Goal: Ask a question: Seek information or help from site administrators or community

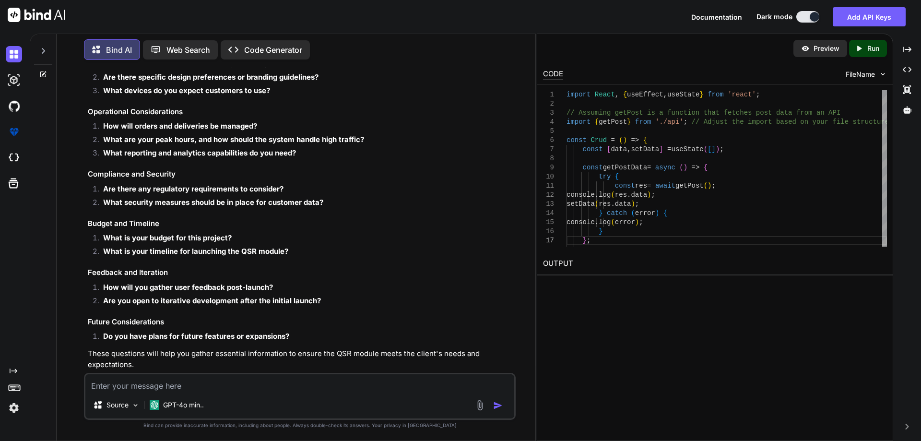
scroll to position [842, 0]
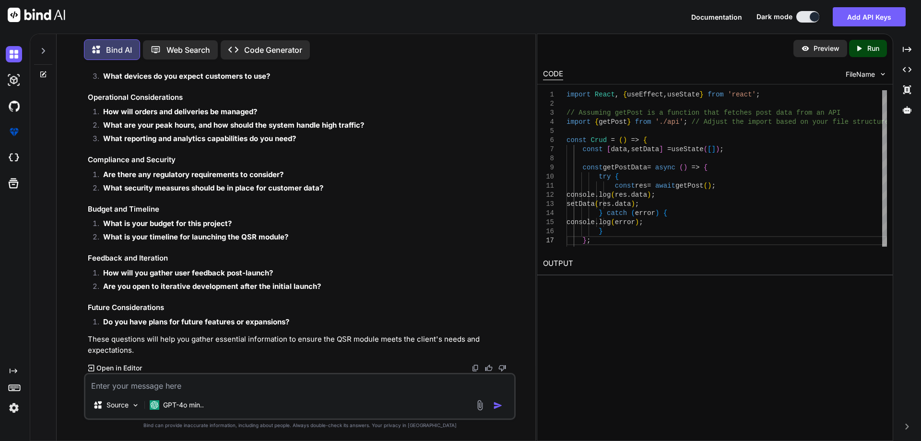
click at [163, 385] on textarea at bounding box center [299, 382] width 429 height 17
type textarea "i"
type textarea "x"
type textarea "i"
type textarea "x"
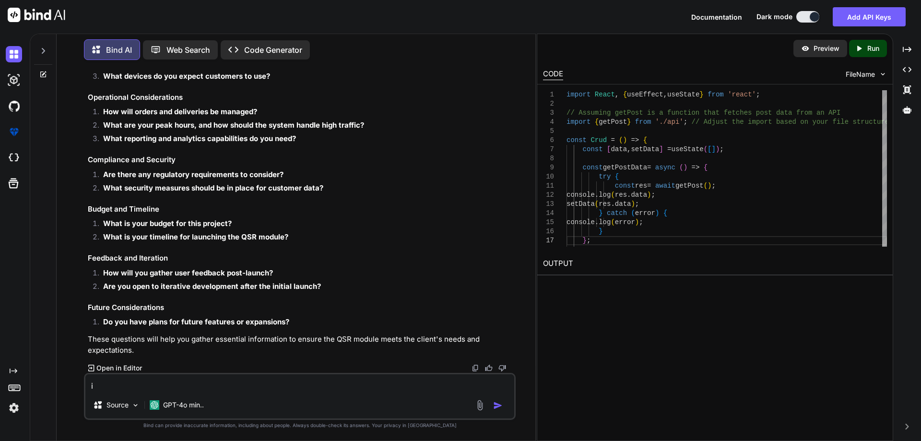
type textarea "i a"
type textarea "x"
type textarea "i am"
type textarea "x"
type textarea "i am"
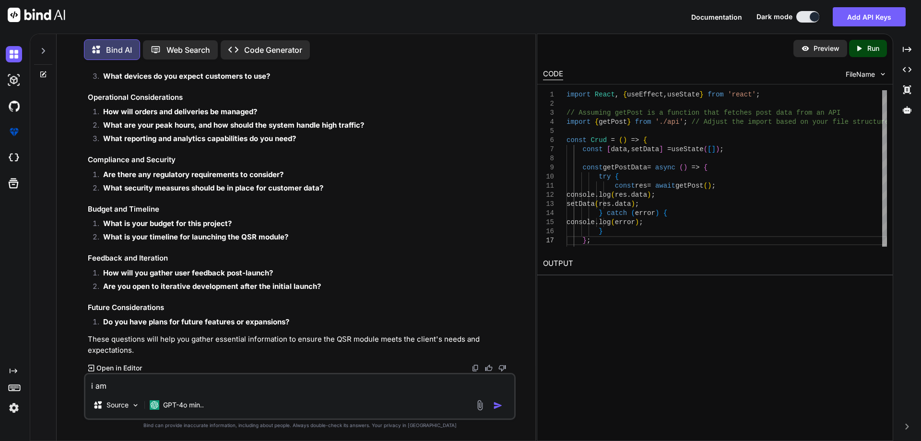
type textarea "x"
type textarea "i am d"
type textarea "x"
type textarea "i am de"
type textarea "x"
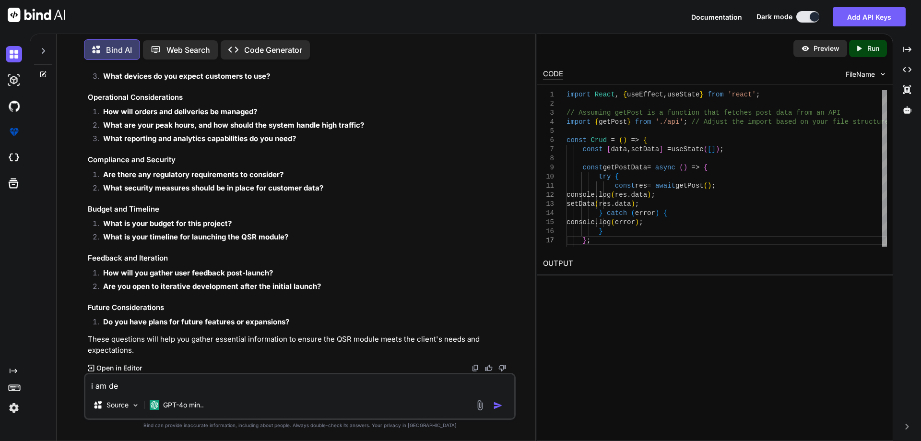
type textarea "i am dev"
type textarea "x"
type textarea "i am deve"
type textarea "x"
type textarea "i am devel"
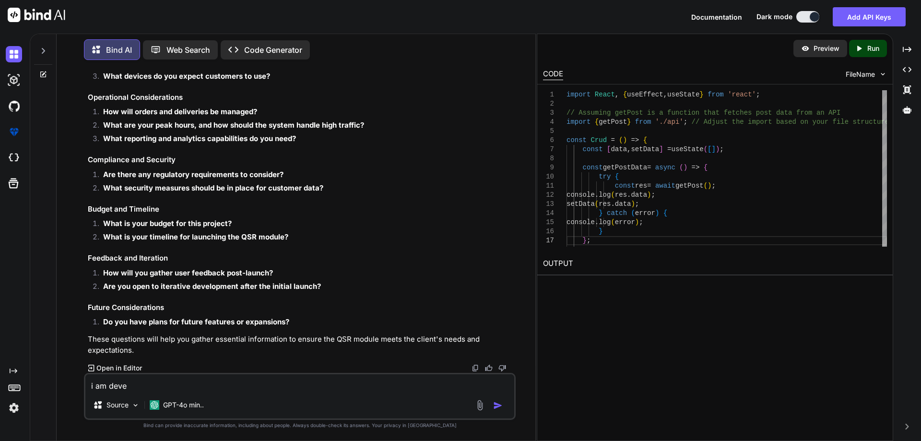
type textarea "x"
type textarea "i am develo"
type textarea "x"
type textarea "i am develop"
type textarea "x"
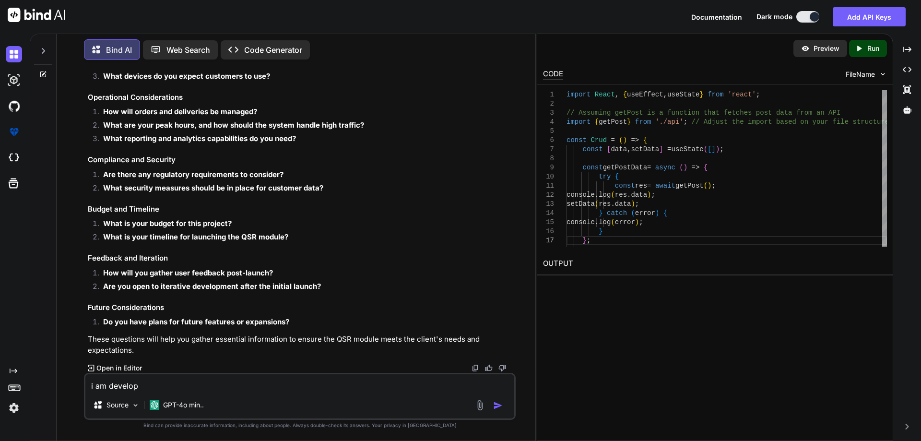
type textarea "i am develope"
type textarea "x"
type textarea "i am developer"
type textarea "x"
type textarea "i am developer"
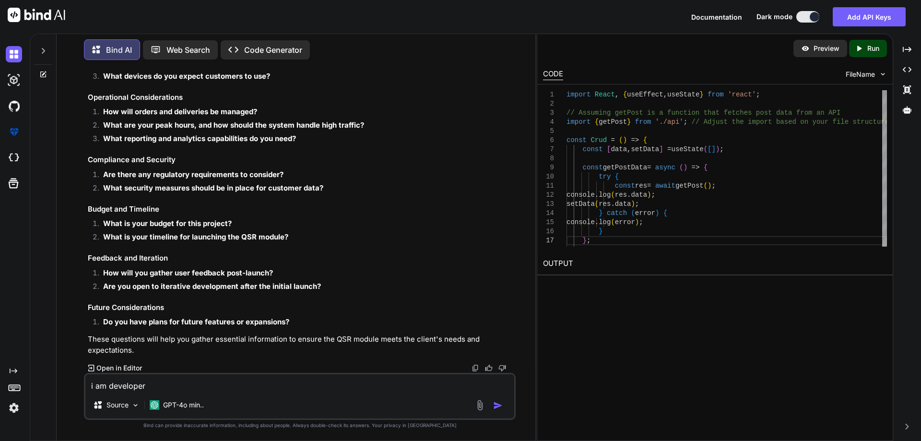
type textarea "x"
type textarea "i am developer w"
type textarea "x"
type textarea "i am developer wh"
type textarea "x"
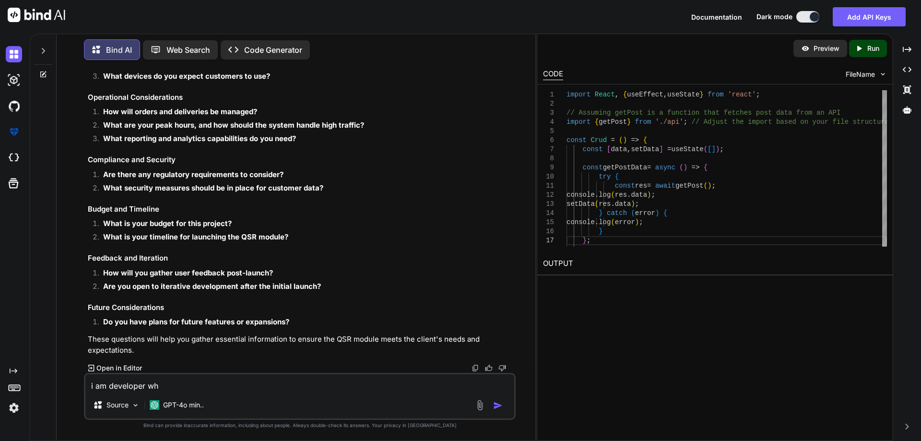
type textarea "i am developer whi"
type textarea "x"
type textarea "i am developer whic"
type textarea "x"
type textarea "i am developer which"
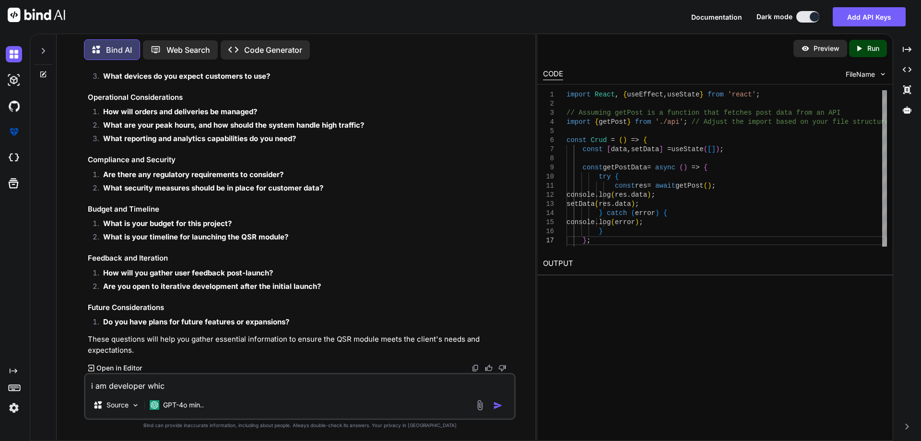
type textarea "x"
type textarea "i am developer which"
type textarea "x"
type textarea "i am developer which t"
type textarea "x"
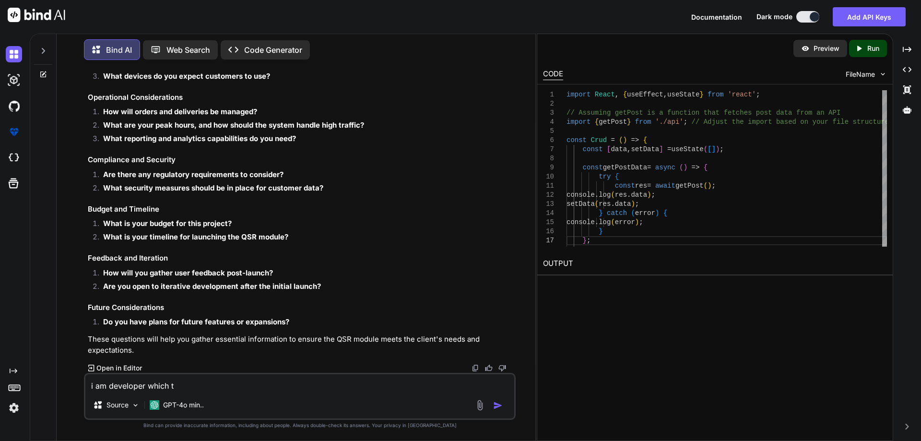
type textarea "i am developer which ty"
type textarea "x"
type textarea "i am developer which typ"
type textarea "x"
type textarea "i am developer which type"
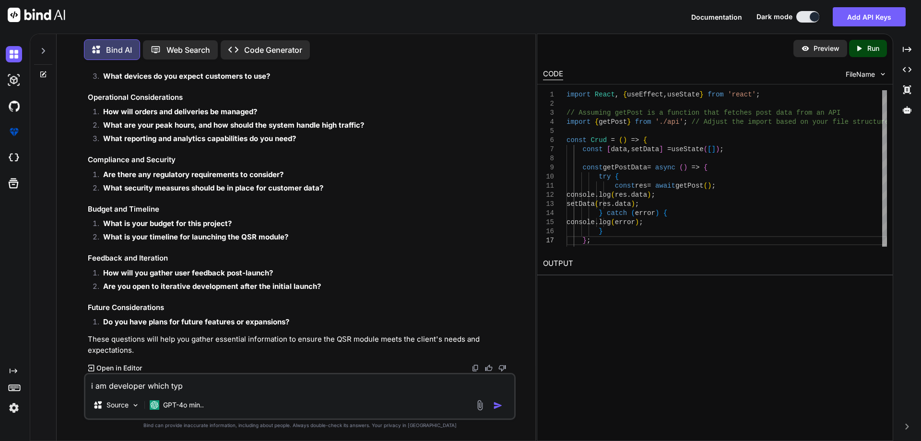
type textarea "x"
type textarea "i am developer which type"
type textarea "x"
type textarea "i am developer which type"
type textarea "x"
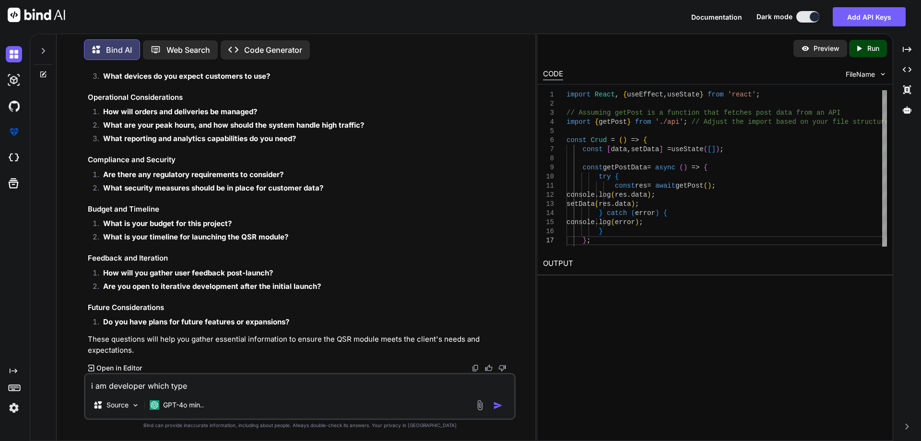
type textarea "i am developer which types"
type textarea "x"
type textarea "i am developer which types"
type textarea "x"
type textarea "i am developer which types o"
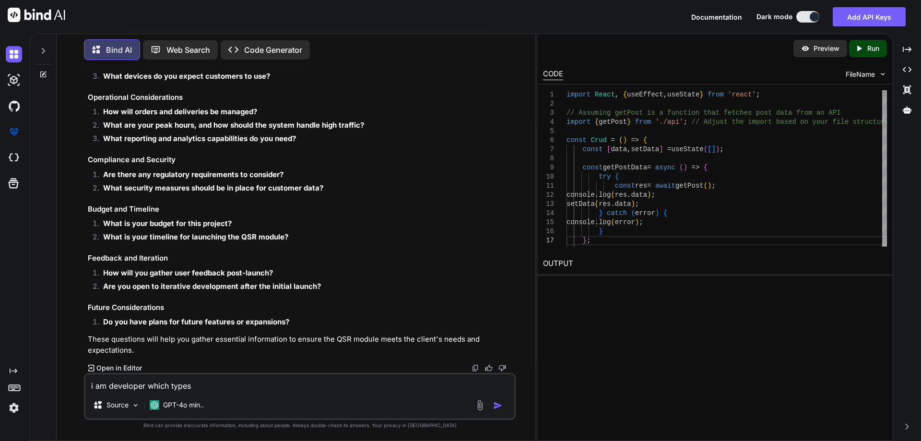
type textarea "x"
type textarea "i am developer which types of"
type textarea "x"
type textarea "i am developer which types of"
type textarea "x"
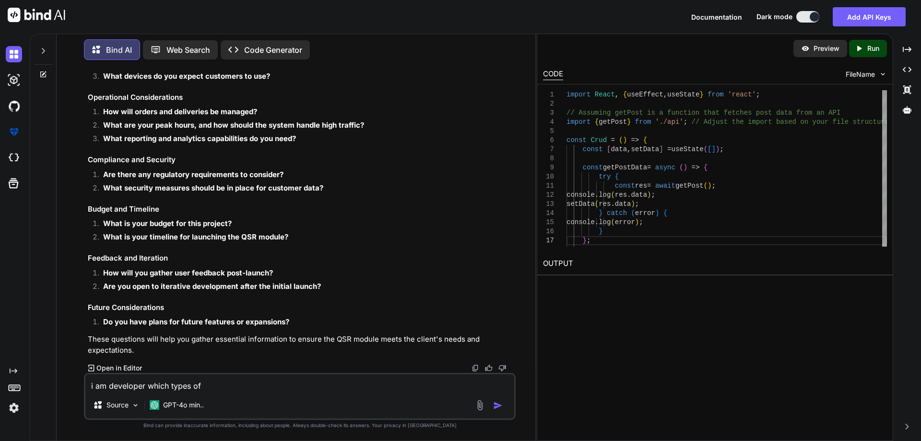
type textarea "i am developer which types of q"
type textarea "x"
type textarea "i am developer which types of qu"
type textarea "x"
type textarea "i am developer which types of que"
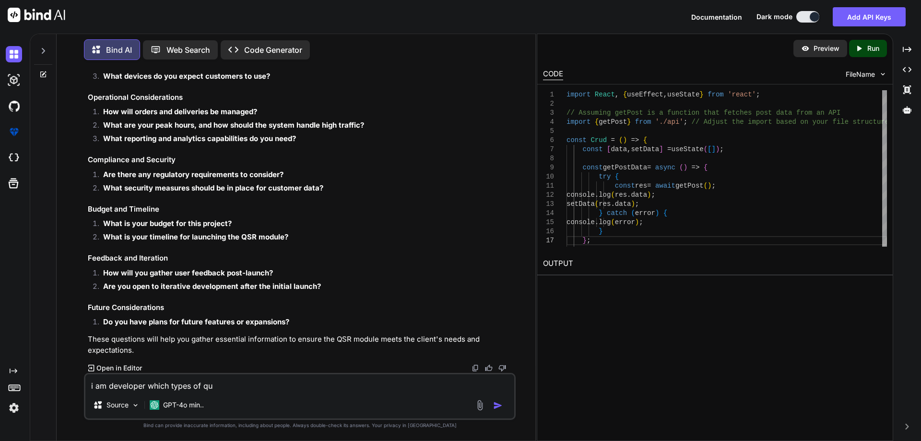
type textarea "x"
type textarea "i am developer which types of ques"
type textarea "x"
type textarea "i am developer which types of quest"
type textarea "x"
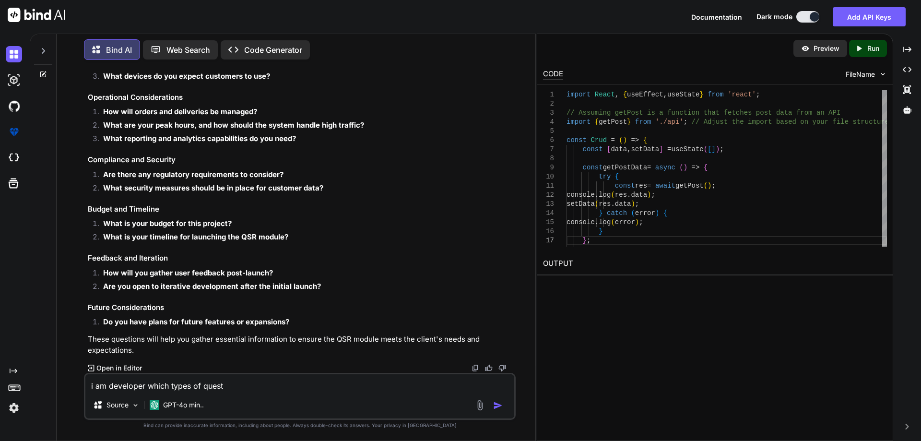
type textarea "i am developer which types of questi"
type textarea "x"
type textarea "i am developer which types of questio"
type textarea "x"
type textarea "i am developer which types of question"
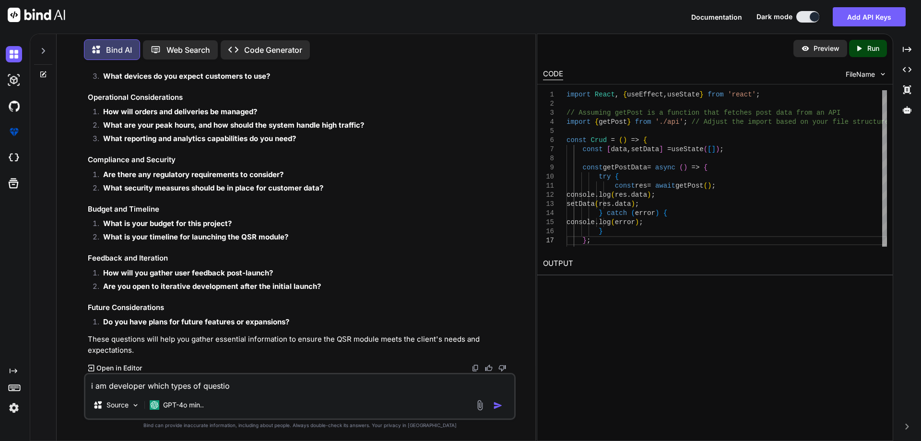
type textarea "x"
type textarea "i am developer which types of question"
type textarea "x"
type textarea "i am developer which types of question i"
type textarea "x"
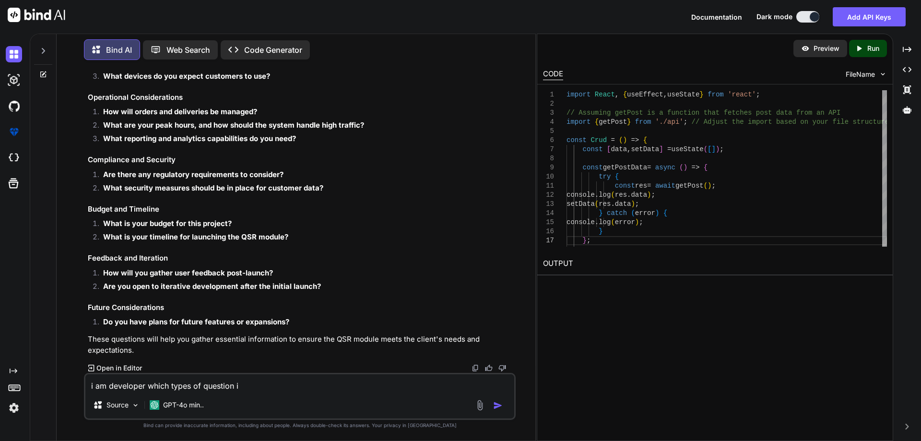
type textarea "i am developer which types of question i"
type textarea "x"
type textarea "i am developer which types of question i c"
type textarea "x"
type textarea "i am developer which types of question i ca"
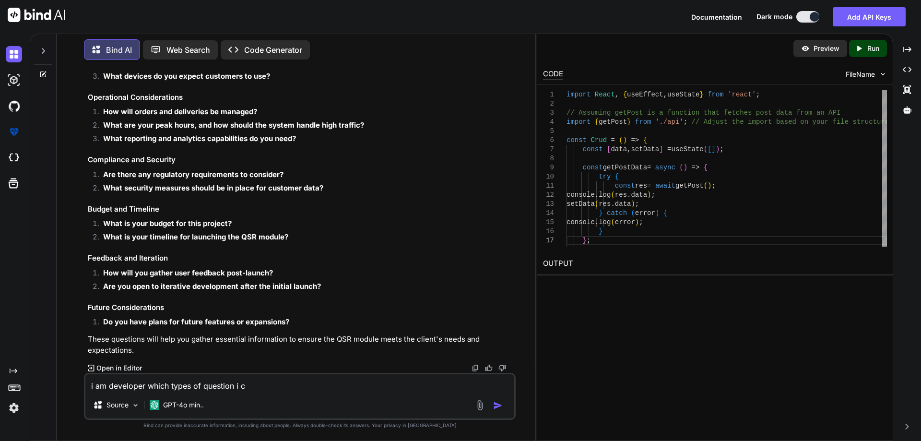
type textarea "x"
type textarea "i am developer which types of question i can"
type textarea "x"
type textarea "i am developer which types of question i can"
type textarea "x"
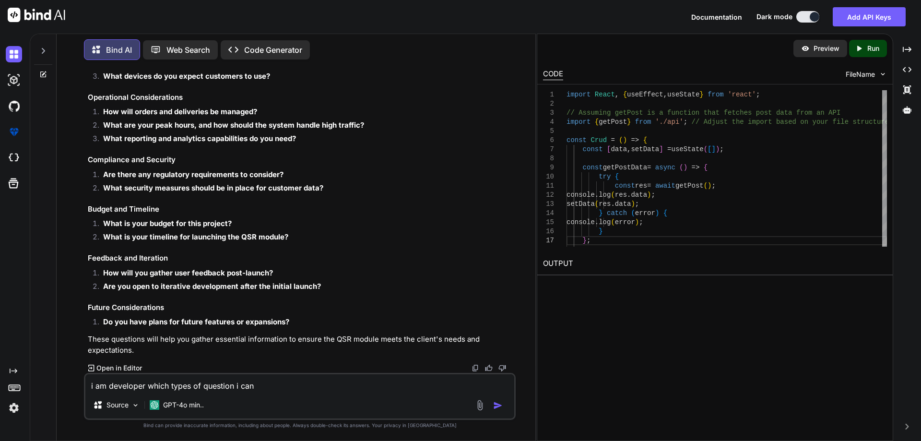
type textarea "i am developer which types of question i can a"
type textarea "x"
type textarea "i am developer which types of question i can as"
type textarea "x"
type textarea "i am developer which types of question i can ask"
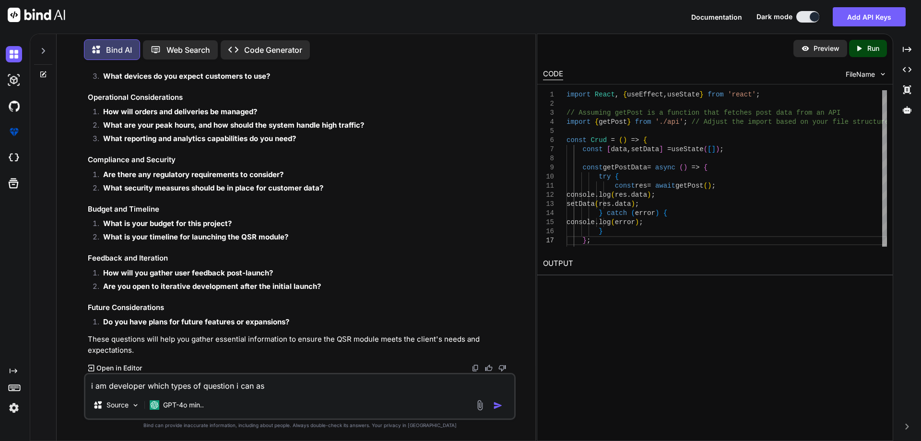
type textarea "x"
type textarea "i am developer which types of question i can aske"
type textarea "x"
type textarea "i am developer which types of question i can asked"
type textarea "x"
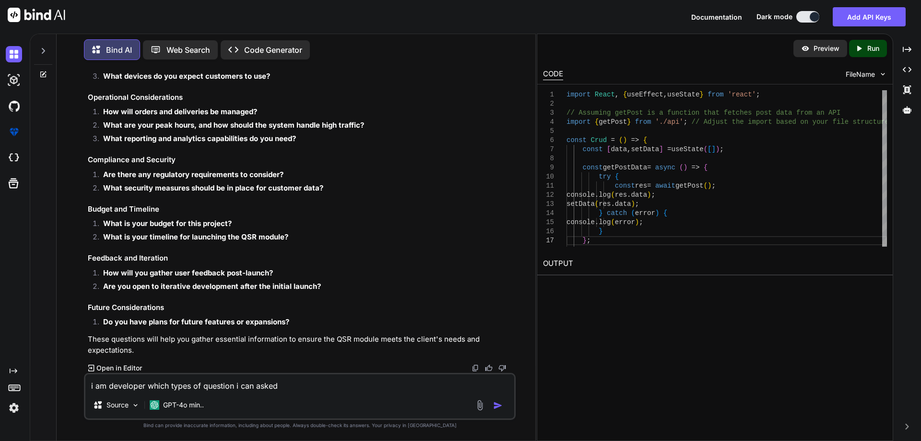
type textarea "i am developer which types of question i can asked"
type textarea "x"
type textarea "i am developer which types of question i can asked w"
type textarea "x"
type textarea "i am developer which types of question i can asked wi"
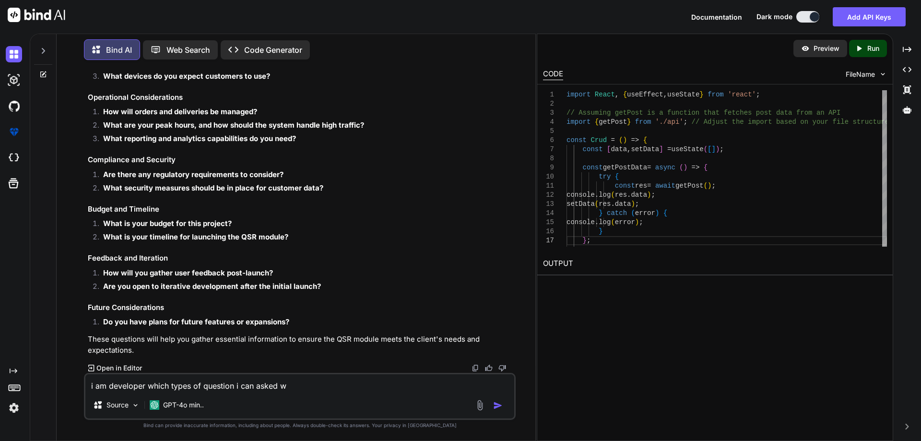
type textarea "x"
type textarea "i am developer which types of question i can asked wit"
type textarea "x"
type textarea "i am developer which types of question i can asked with"
type textarea "x"
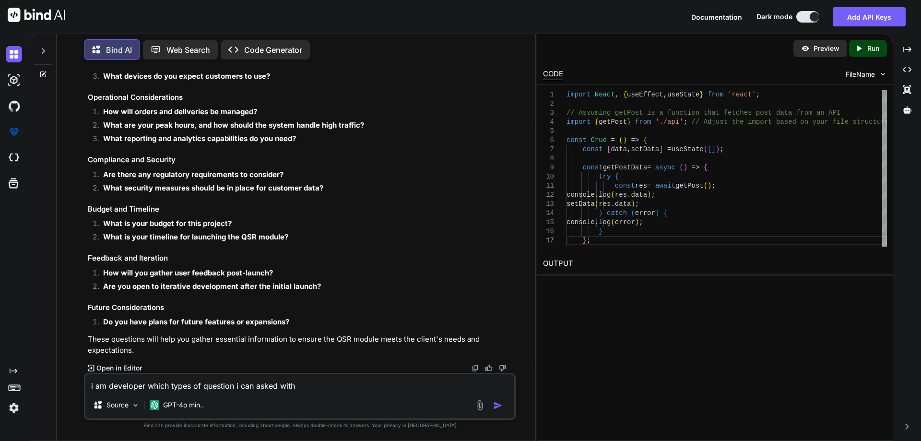
type textarea "i am developer which types of question i can asked with"
type textarea "x"
type textarea "i am developer which types of question i can asked with t"
type textarea "x"
type textarea "i am developer which types of question i can asked with th"
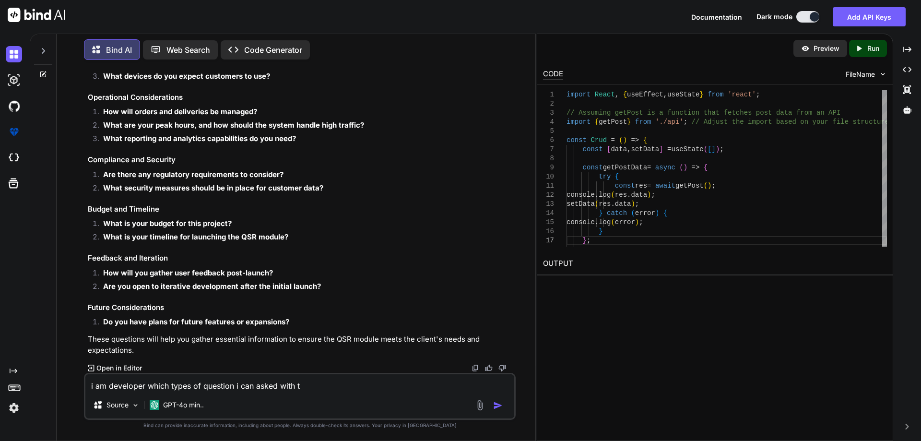
type textarea "x"
type textarea "i am developer which types of question i can asked with the"
type textarea "x"
type textarea "i am developer which types of question i can asked with the"
type textarea "x"
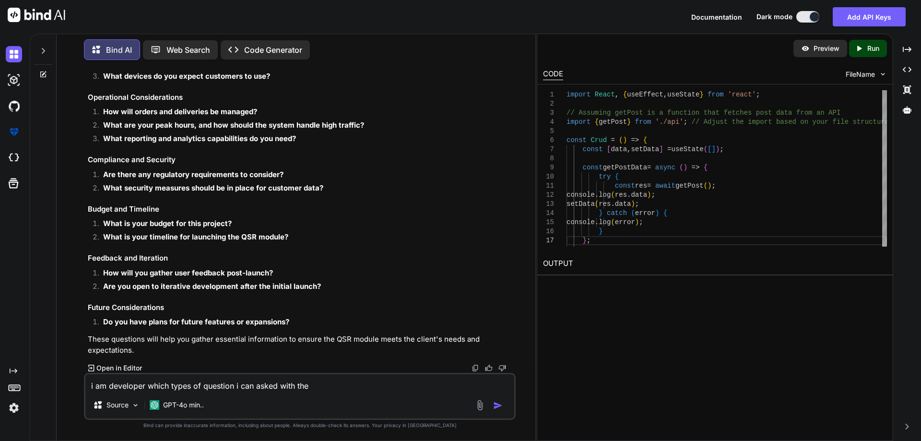
type textarea "i am developer which types of question i can asked with the c"
type textarea "x"
type textarea "i am developer which types of question i can asked with the cl"
type textarea "x"
type textarea "i am developer which types of question i can asked with the cli"
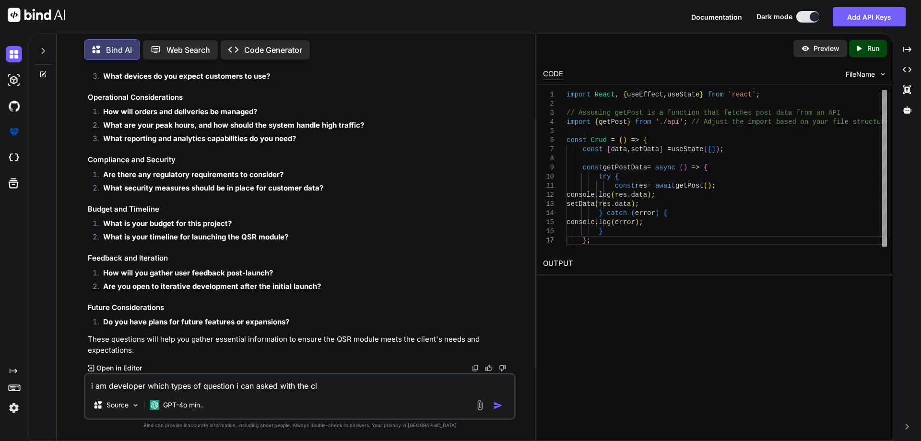
type textarea "x"
type textarea "i am developer which types of question i can asked with the clie"
type textarea "x"
type textarea "i am developer which types of question i can asked with the clien"
type textarea "x"
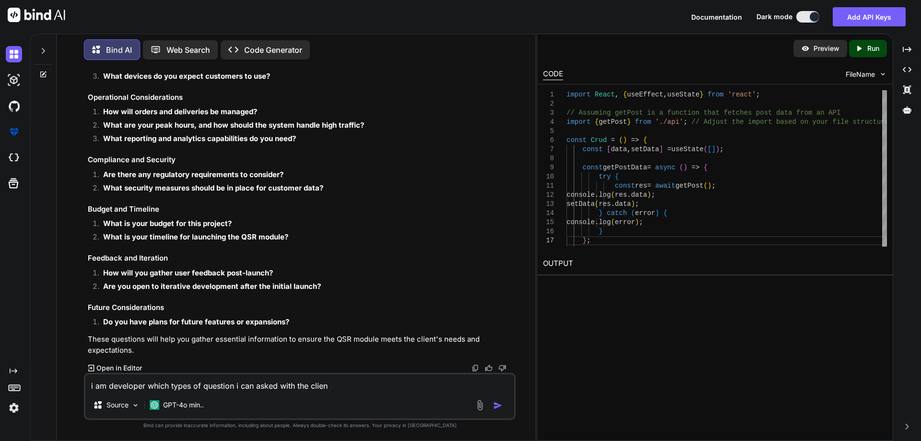
type textarea "i am developer which types of question i can asked with the client"
type textarea "x"
type textarea "i am developer which types of question i can asked with the client"
type textarea "x"
type textarea "i am developer which types of question i can asked with the client o"
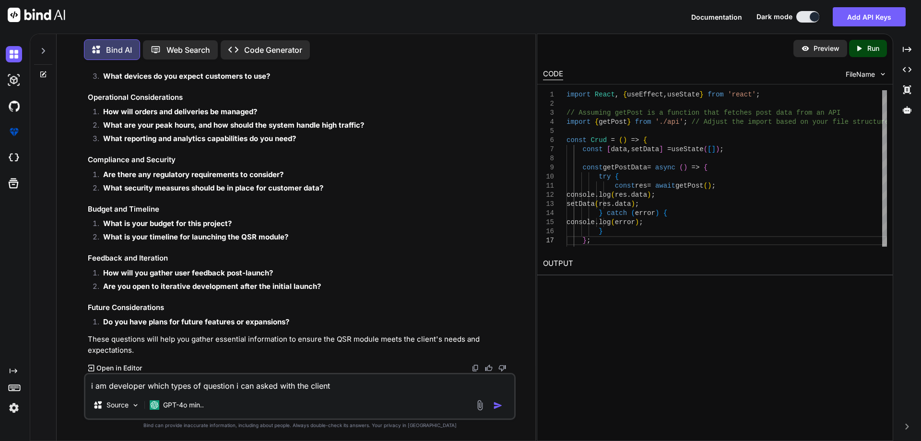
type textarea "x"
type textarea "i am developer which types of question i can asked with the client"
type textarea "x"
type textarea "i am developer which types of question i can asked with the client p"
type textarea "x"
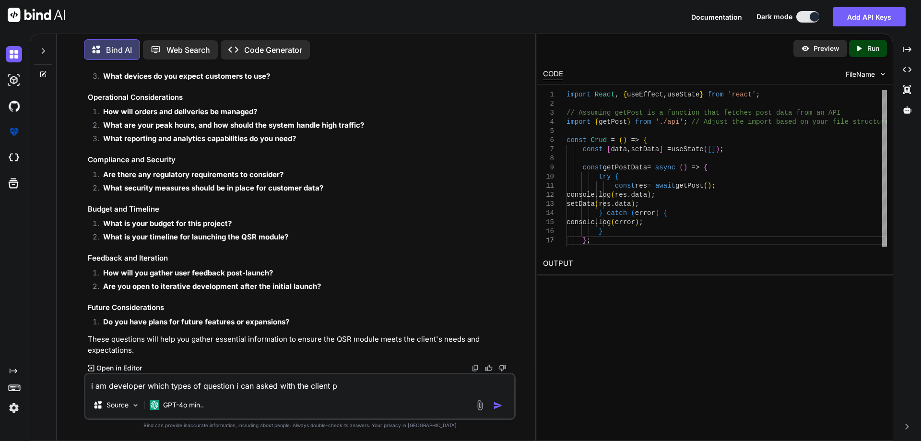
type textarea "i am developer which types of question i can asked with the client pl"
type textarea "x"
type textarea "i am developer which types of question i can asked with the client ple"
type textarea "x"
type textarea "i am developer which types of question i can asked with the client plea"
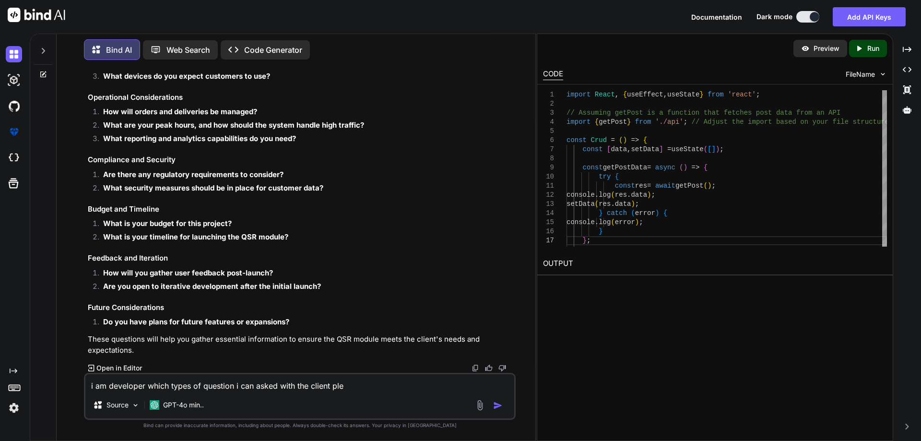
type textarea "x"
type textarea "i am developer which types of question i can asked with the client pleas"
type textarea "x"
type textarea "i am developer which types of question i can asked with the client please"
type textarea "x"
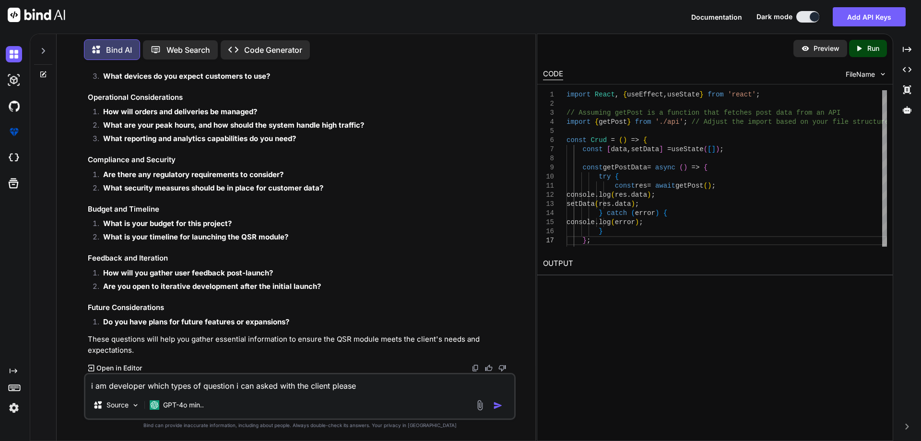
type textarea "i am developer which types of question i can asked with the client please"
type textarea "x"
type textarea "i am developer which types of question i can asked with the client please s"
type textarea "x"
type textarea "i am developer which types of question i can asked with the client please su"
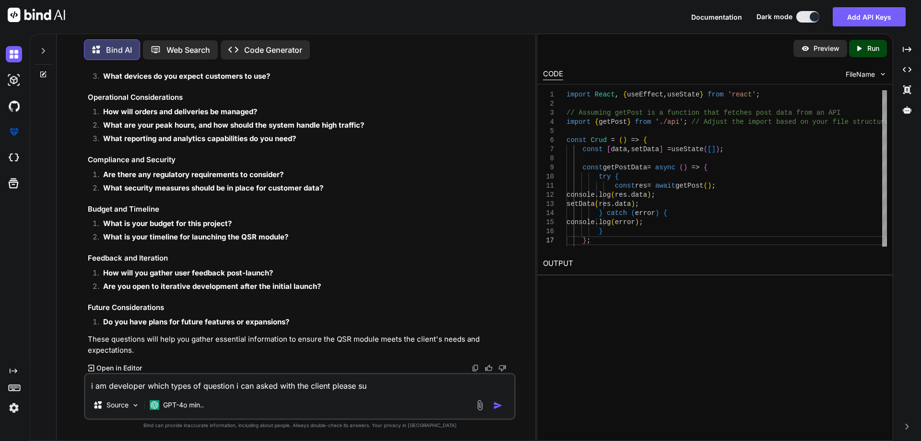
type textarea "x"
type textarea "i am developer which types of question i can asked with the client please sug"
type textarea "x"
type textarea "i am developer which types of question i can asked with the client please [PERS…"
type textarea "x"
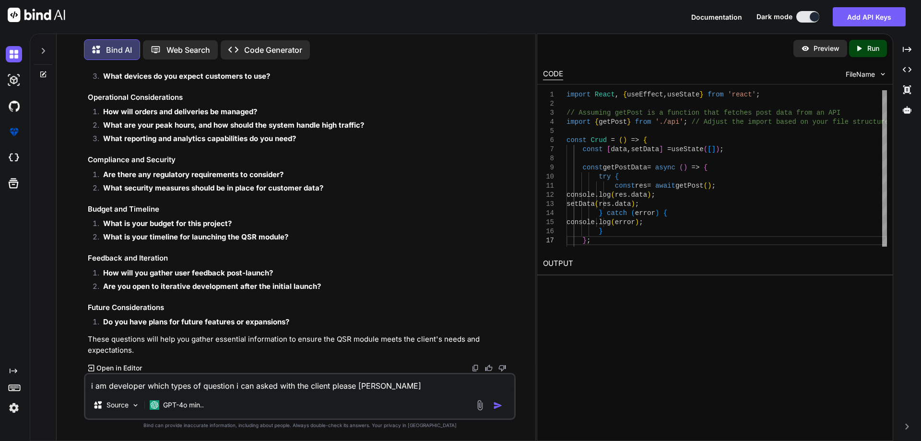
type textarea "i am developer which types of question i can asked with the client please sugge"
type textarea "x"
type textarea "i am developer which types of question i can asked with the client please sugges"
type textarea "x"
type textarea "i am developer which types of question i can asked with the client please sugge…"
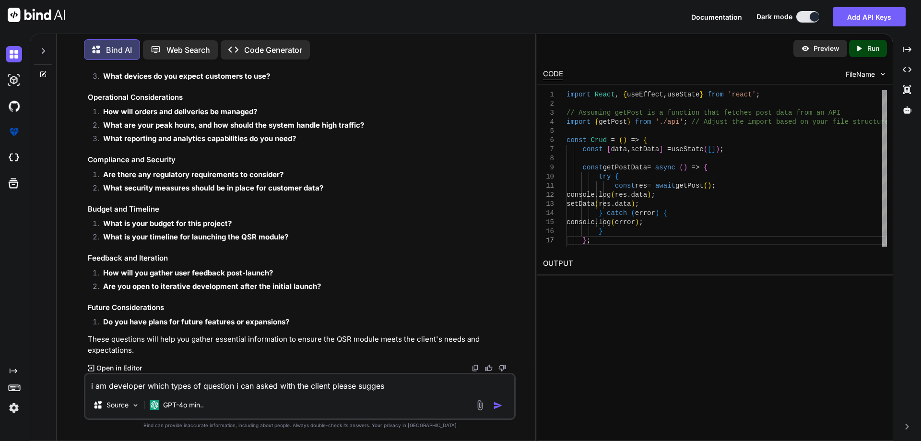
type textarea "x"
type textarea "i am developer which types of question i can asked with the client please sugge…"
type textarea "x"
type textarea "i am developer which types of question i can asked with the client please sugge…"
type textarea "x"
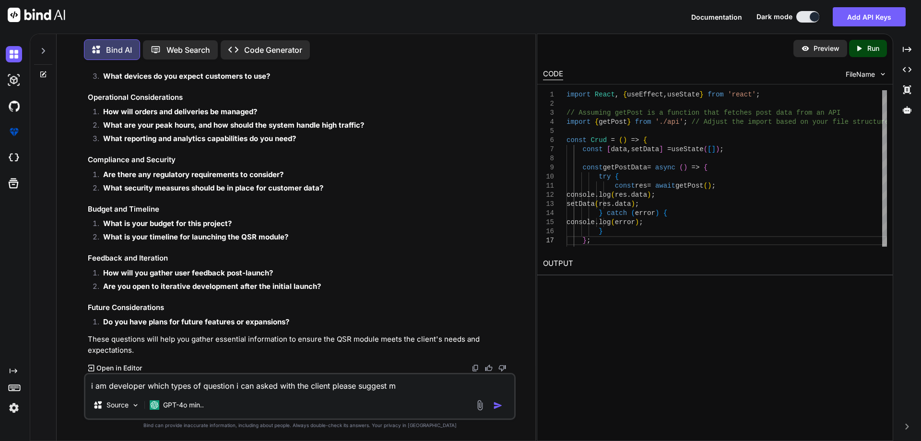
type textarea "i am developer which types of question i can asked with the client please sugge…"
type textarea "x"
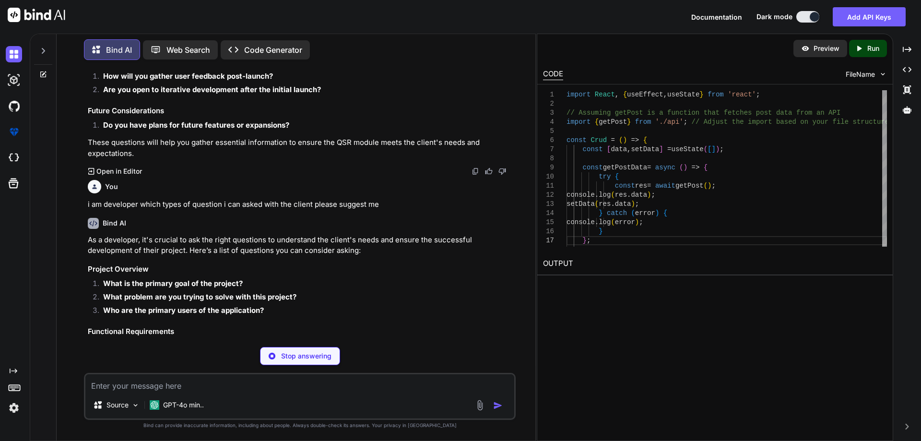
scroll to position [1040, 0]
type textarea "x"
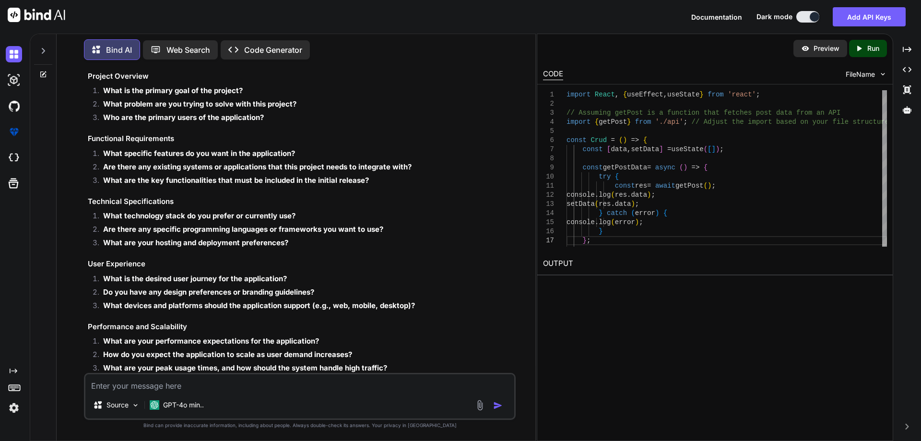
scroll to position [1279, 0]
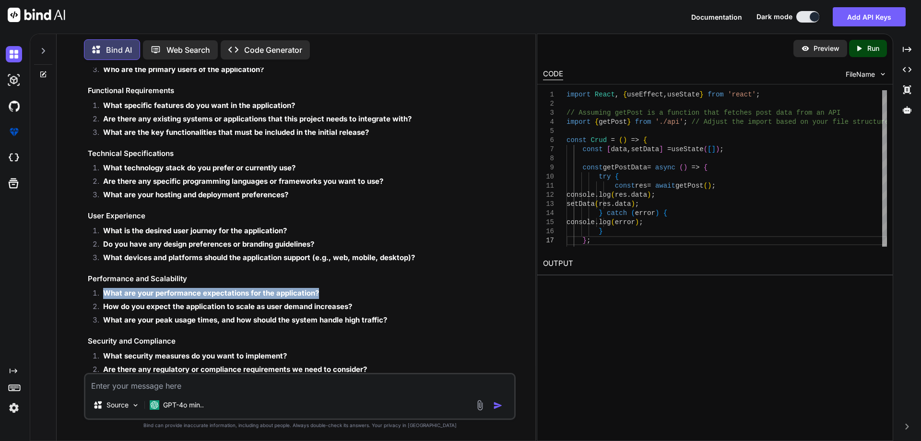
drag, startPoint x: 103, startPoint y: 294, endPoint x: 319, endPoint y: 291, distance: 215.8
click at [319, 291] on li "What are your performance expectations for the application?" at bounding box center [304, 294] width 418 height 13
click at [316, 292] on strong "What are your performance expectations for the application?" at bounding box center [211, 292] width 216 height 9
drag, startPoint x: 316, startPoint y: 292, endPoint x: 106, endPoint y: 295, distance: 210.5
click at [106, 295] on strong "What are your performance expectations for the application?" at bounding box center [211, 292] width 216 height 9
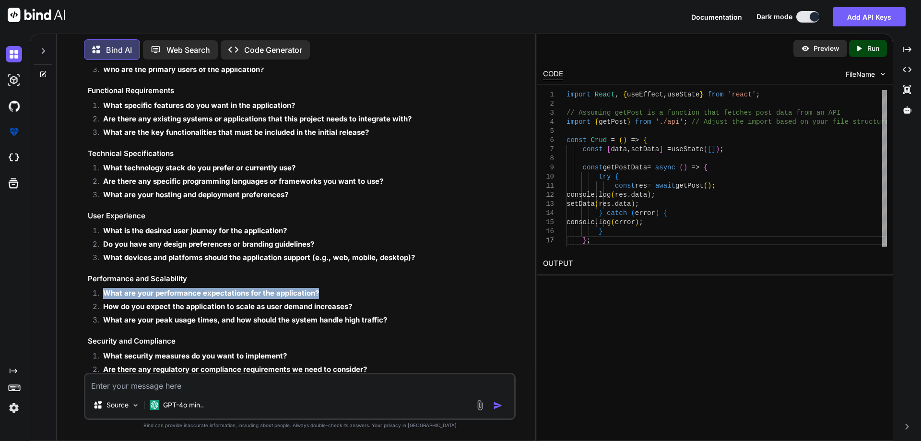
click at [105, 296] on strong "What are your performance expectations for the application?" at bounding box center [211, 292] width 216 height 9
drag, startPoint x: 105, startPoint y: 296, endPoint x: 323, endPoint y: 295, distance: 218.2
click at [323, 295] on li "What are your performance expectations for the application?" at bounding box center [304, 294] width 418 height 13
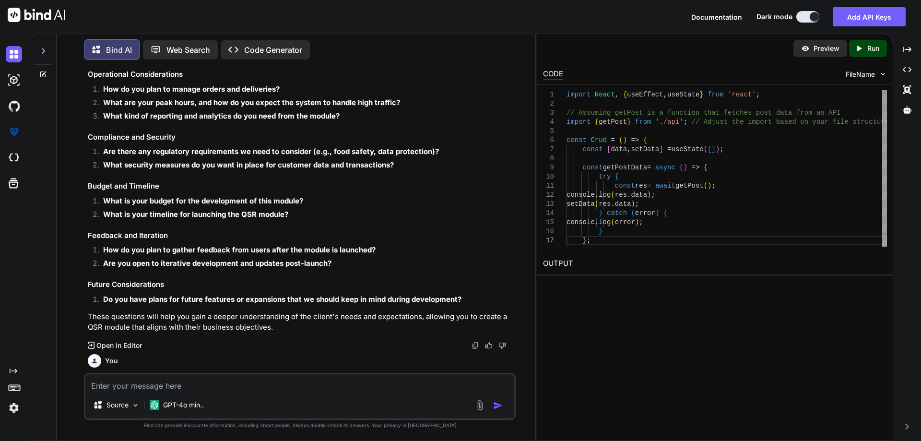
scroll to position [194, 0]
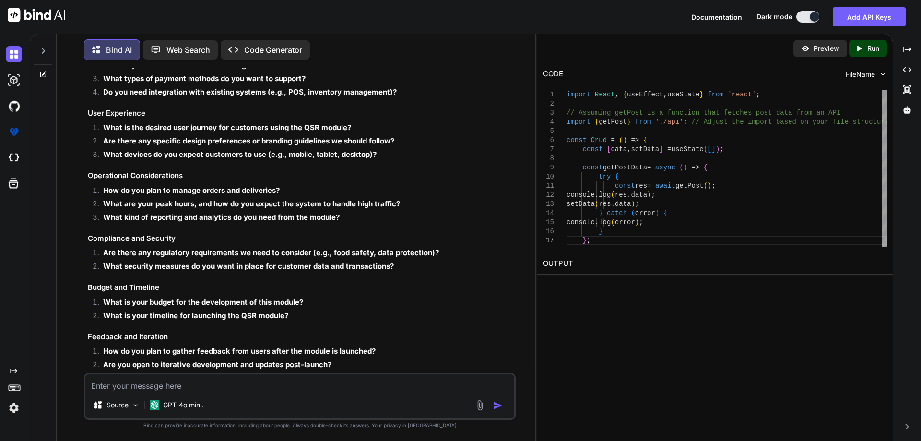
click at [150, 385] on textarea at bounding box center [299, 382] width 429 height 17
type textarea "p"
type textarea "x"
type textarea "pl"
type textarea "x"
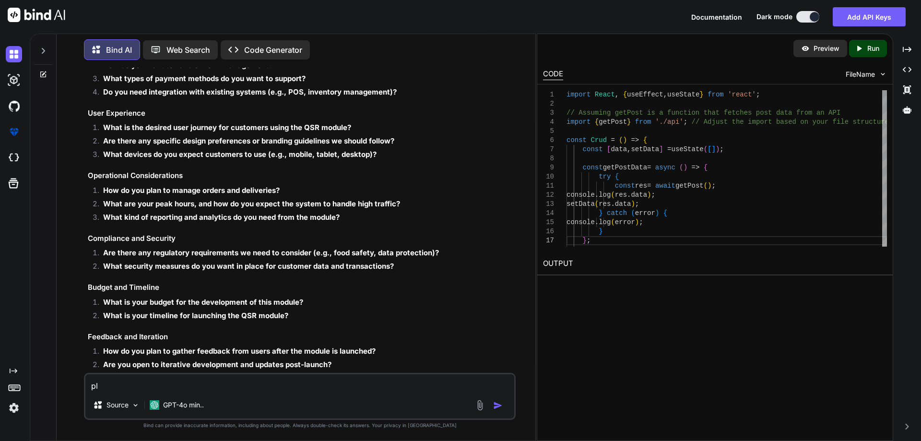
type textarea "ple"
type textarea "x"
type textarea "pleas"
type textarea "x"
type textarea "plea"
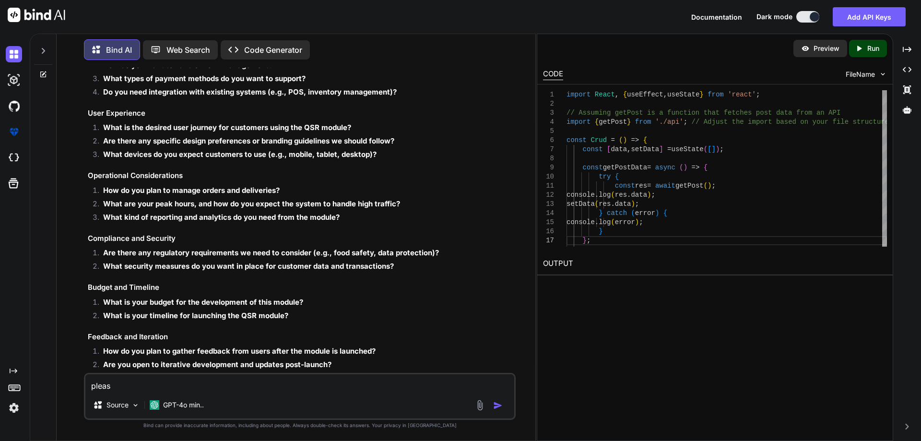
type textarea "x"
type textarea "pleas"
type textarea "x"
type textarea "please"
type textarea "x"
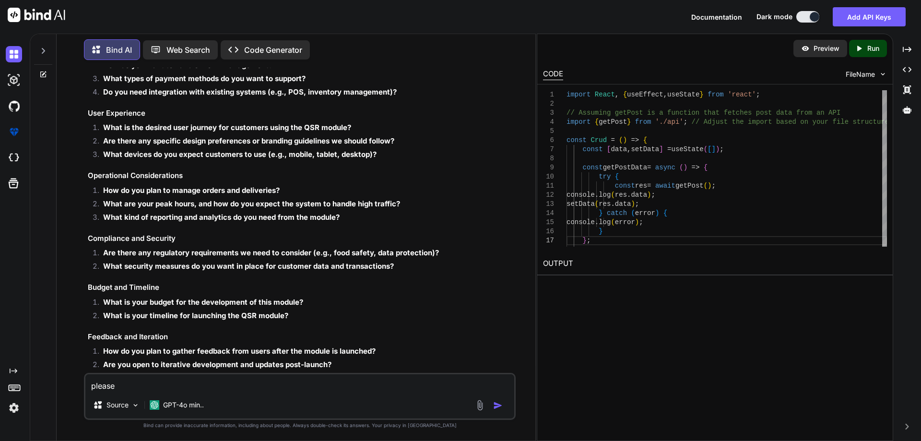
type textarea "please"
type textarea "x"
type textarea "please p"
type textarea "x"
type textarea "please pr"
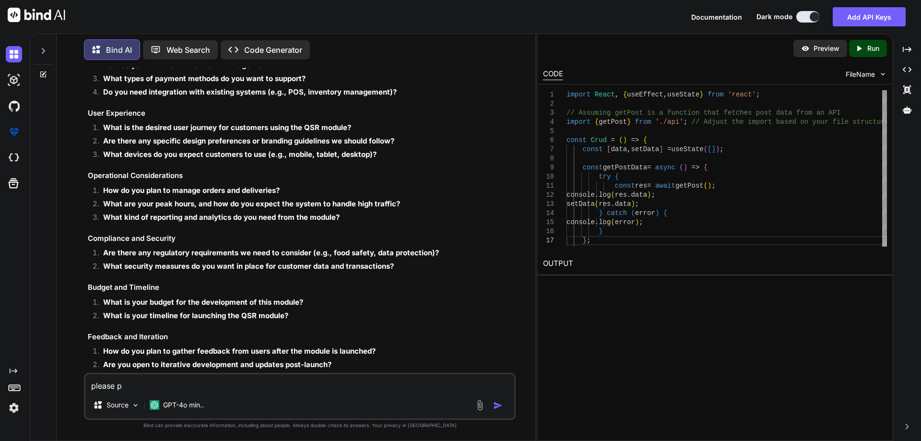
type textarea "x"
type textarea "please pro"
type textarea "x"
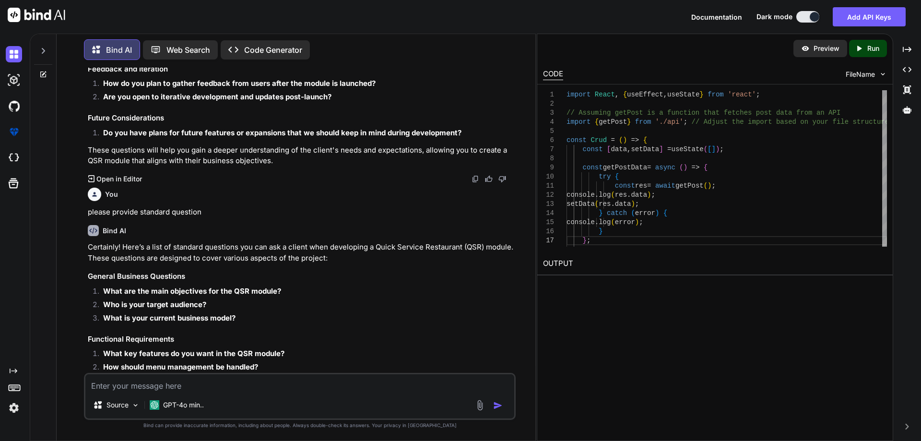
scroll to position [424, 0]
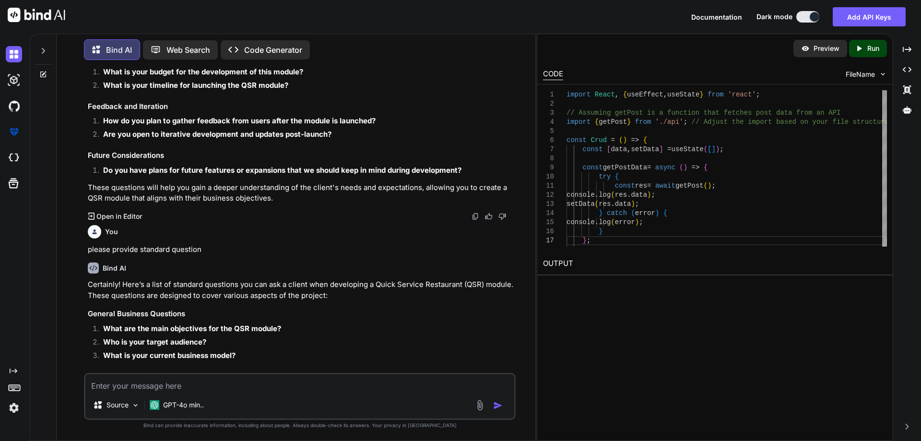
click at [164, 334] on li "What are the main objectives for the QSR module?" at bounding box center [304, 329] width 418 height 13
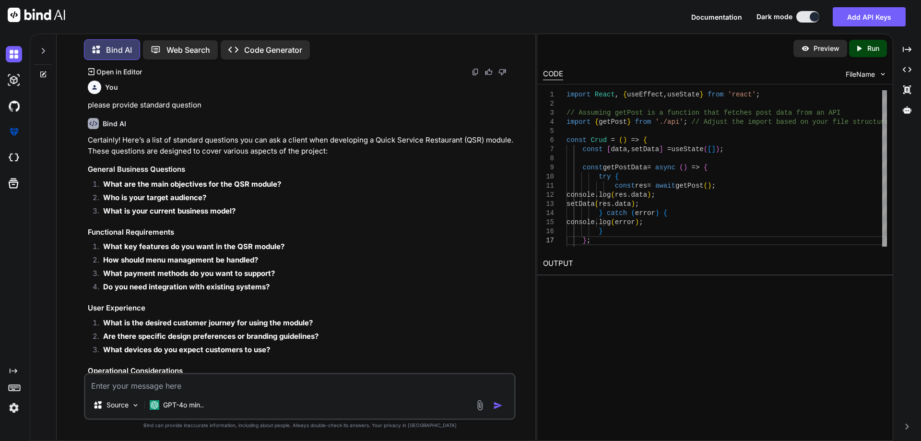
scroll to position [568, 0]
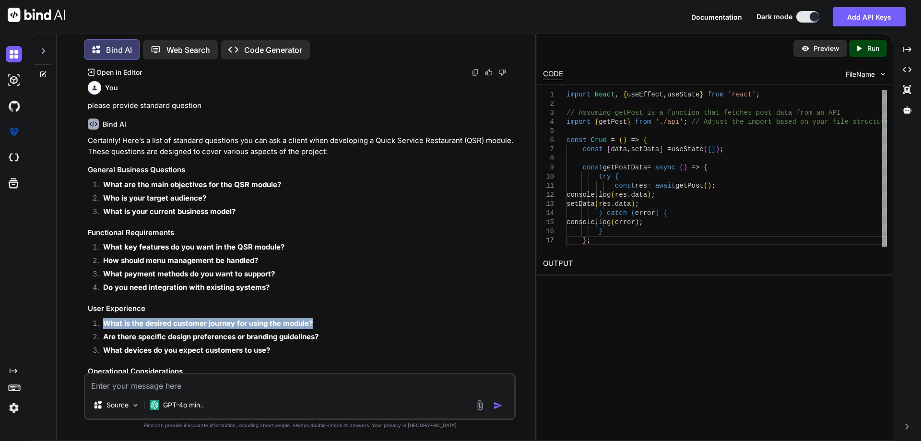
drag, startPoint x: 312, startPoint y: 324, endPoint x: 104, endPoint y: 322, distance: 208.6
click at [104, 322] on strong "What is the desired customer journey for using the module?" at bounding box center [208, 322] width 210 height 9
copy strong "What is the desired customer journey for using the module?"
